Goal: Complete application form: Complete application form

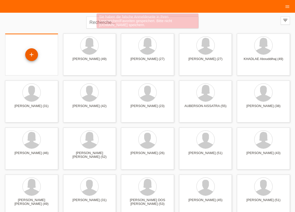
click at [29, 54] on div "+" at bounding box center [31, 54] width 13 height 13
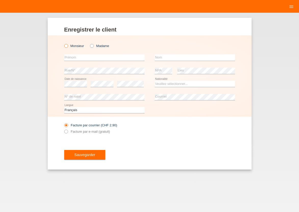
click at [63, 43] on icon at bounding box center [63, 43] width 0 height 0
click at [67, 46] on input "Monsieur" at bounding box center [65, 45] width 3 height 3
radio input "true"
click at [69, 55] on input "text" at bounding box center [104, 57] width 80 height 6
type input "ANDRES"
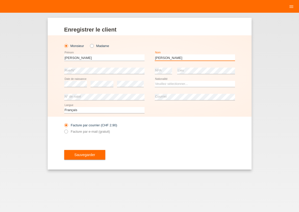
type input "AULESTIA ARCOS"
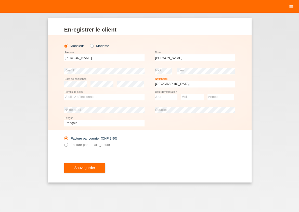
click at [154, 81] on select "Veuillez sélectionner... Suisse Allemagne Autriche Liechtenstein ------------ A…" at bounding box center [194, 84] width 80 height 6
select select "EC"
click at [0, 0] on option "Équateur" at bounding box center [0, 0] width 0 height 0
click at [64, 94] on select "Veuillez sélectionner... C B B - Statut de réfugié Autre" at bounding box center [104, 97] width 80 height 6
select select "C"
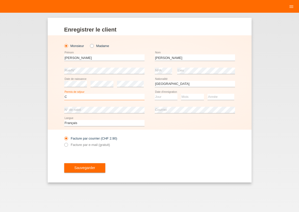
click at [0, 0] on option "C" at bounding box center [0, 0] width 0 height 0
click at [154, 94] on select "Jour 01 02 03 04 05 06 07 08 09 10 11" at bounding box center [165, 97] width 23 height 6
click at [0, 0] on option "01" at bounding box center [0, 0] width 0 height 0
click at [154, 94] on select "Jour 01 02 03 04 05 06 07 08 09 10 11" at bounding box center [165, 97] width 23 height 6
click at [161, 98] on select "Jour 01 02 03 04 05 06 07 08 09 10 11" at bounding box center [165, 97] width 23 height 6
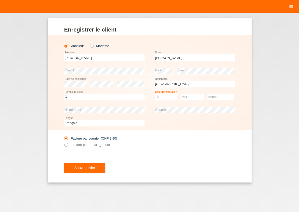
select select "01"
select select "11"
select select "2010"
click at [63, 142] on icon at bounding box center [63, 142] width 0 height 0
click at [66, 144] on input "Facture par e-mail (gratuit)" at bounding box center [65, 146] width 3 height 6
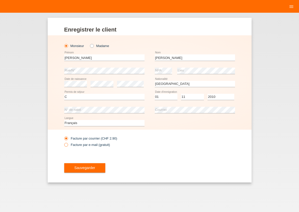
radio input "true"
click at [77, 168] on span "Sauvegarder" at bounding box center [84, 168] width 21 height 4
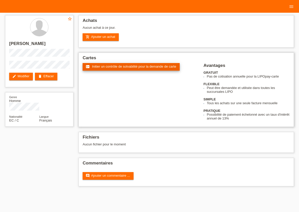
click at [113, 67] on span "Initier un contrôle de solvabilité pour la demande de carte" at bounding box center [134, 67] width 84 height 4
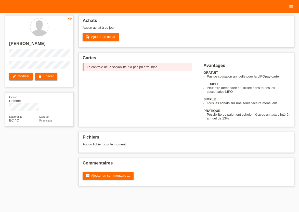
click at [56, 160] on div "star_border ANDRES AULESTIA ARCOS edit Modifier delete Effacer Genre Homme Nati…" at bounding box center [149, 102] width 293 height 179
click at [292, 4] on li "menu" at bounding box center [291, 6] width 10 height 13
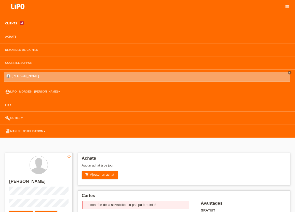
click at [10, 24] on link "Clients" at bounding box center [11, 23] width 17 height 3
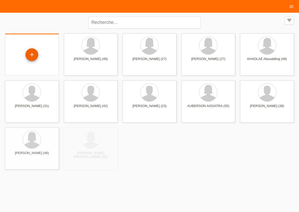
click at [30, 55] on div "+" at bounding box center [31, 54] width 13 height 13
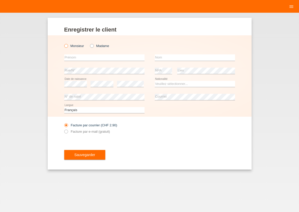
click at [63, 43] on icon at bounding box center [63, 43] width 0 height 0
click at [66, 47] on input "Monsieur" at bounding box center [65, 45] width 3 height 3
radio input "true"
click at [76, 62] on div "error [GEOGRAPHIC_DATA]" at bounding box center [104, 57] width 80 height 13
click at [78, 59] on input "text" at bounding box center [104, 57] width 80 height 6
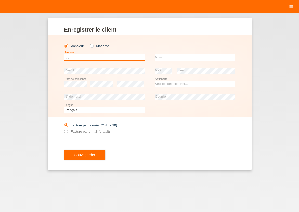
type input "F"
click at [81, 59] on input "[PERSON_NAME]" at bounding box center [104, 57] width 80 height 6
type input "[PERSON_NAME]"
type input "FASEL"
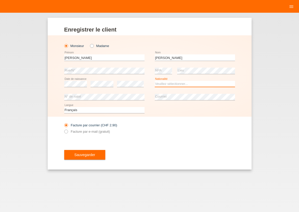
click at [154, 81] on select "Veuillez sélectionner... Suisse Allemagne Autriche Liechtenstein ------------ A…" at bounding box center [194, 84] width 80 height 6
select select "CH"
click at [0, 0] on option "Suisse" at bounding box center [0, 0] width 0 height 0
click at [63, 129] on icon at bounding box center [63, 129] width 0 height 0
click at [67, 133] on input "Facture par e-mail (gratuit)" at bounding box center [65, 133] width 3 height 6
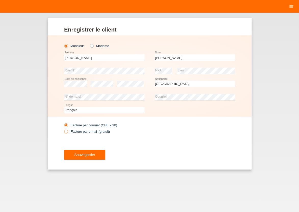
radio input "true"
click at [77, 158] on button "Sauvegarder" at bounding box center [84, 155] width 41 height 10
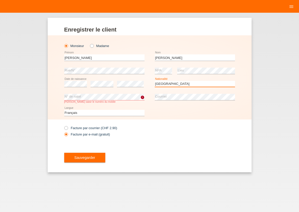
click at [154, 81] on select "Veuillez sélectionner... Suisse Allemagne Autriche Liechtenstein ------------ A…" at bounding box center [194, 84] width 80 height 6
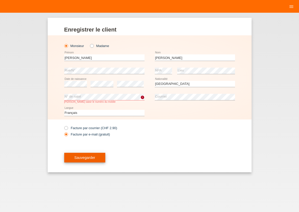
click at [75, 157] on span "Sauvegarder" at bounding box center [84, 158] width 21 height 4
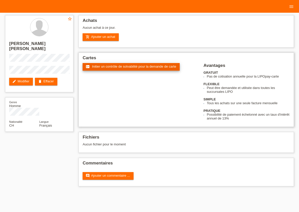
click at [106, 70] on link "fact_check Initier un contrôle de solvabilité pour la demande de carte" at bounding box center [130, 67] width 97 height 8
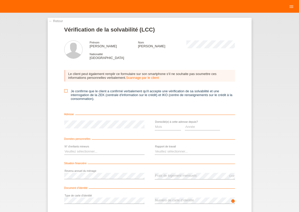
click at [64, 92] on icon at bounding box center [65, 90] width 3 height 3
click at [64, 92] on input "Je confirme que le client a confirmé verbalement qu'il accepte une vérification…" at bounding box center [65, 90] width 3 height 3
checkbox input "true"
click at [154, 124] on select "Mois 01 02 03 04 05 06 07 08 09 10" at bounding box center [167, 127] width 26 height 6
select select "11"
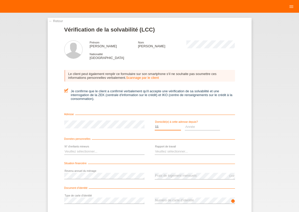
click at [0, 0] on option "11" at bounding box center [0, 0] width 0 height 0
click at [185, 124] on select "Année 2025 2024 2023 2022 2021 2020 2019 2018 2017 2016 2015 2014 2013 2012 201…" at bounding box center [202, 127] width 35 height 6
select select "2017"
click at [0, 0] on option "2017" at bounding box center [0, 0] width 0 height 0
click at [64, 149] on select "Veuillez sélectionner... 0 1 2 3 4 5 6 7 8 9" at bounding box center [104, 152] width 80 height 6
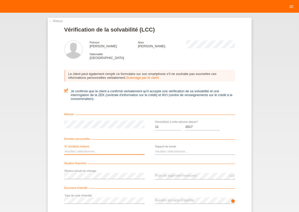
select select "2"
click at [0, 0] on option "2" at bounding box center [0, 0] width 0 height 0
click at [154, 149] on select "Veuillez sélectionner... A durée indéterminée A durée déterminée Apprenti/étudi…" at bounding box center [194, 152] width 80 height 6
select select "UNLIMITED"
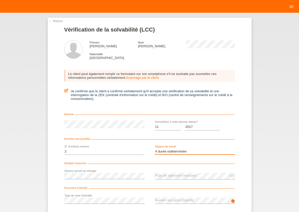
click at [0, 0] on option "A durée indéterminée" at bounding box center [0, 0] width 0 height 0
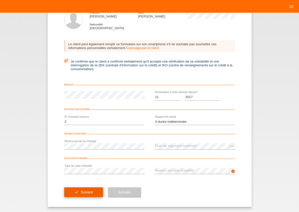
click at [90, 190] on span "Suivant" at bounding box center [86, 192] width 12 height 4
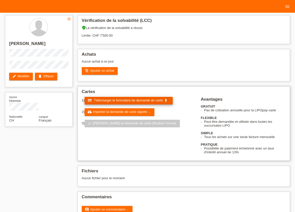
click at [130, 102] on span "Télécharger le formulaire de demande de carte" at bounding box center [128, 100] width 69 height 4
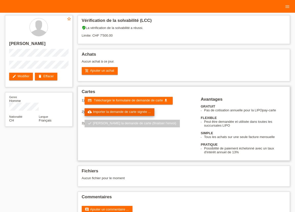
click at [117, 113] on link "cloud_upload Importer la demande de carte signée ..." at bounding box center [119, 112] width 70 height 8
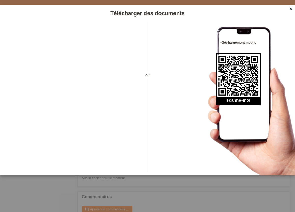
click at [290, 8] on icon "close" at bounding box center [291, 9] width 4 height 4
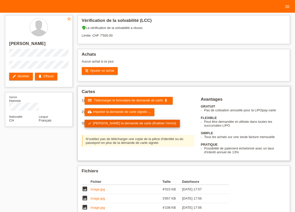
click at [155, 124] on link "check Soumettre la demande de carte (finaliser l’envoi)" at bounding box center [131, 124] width 95 height 8
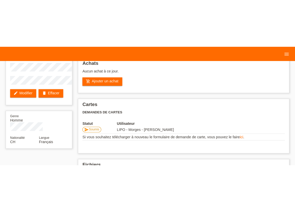
scroll to position [38, 0]
